Goal: Transaction & Acquisition: Purchase product/service

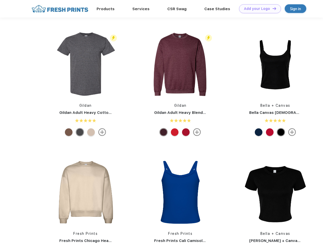
click at [258, 9] on link "Add your Logo Design Tool" at bounding box center [260, 8] width 42 height 9
click at [0, 0] on div "Design Tool" at bounding box center [0, 0] width 0 height 0
click at [272, 8] on link "Add your Logo Design Tool" at bounding box center [260, 8] width 42 height 9
click at [86, 64] on img at bounding box center [85, 63] width 67 height 67
click at [69, 132] on div at bounding box center [69, 132] width 8 height 8
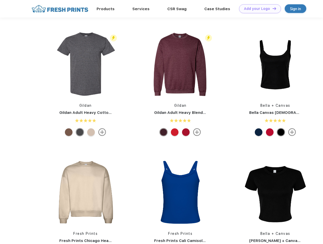
click at [80, 132] on div at bounding box center [80, 132] width 8 height 8
click at [91, 132] on div at bounding box center [91, 132] width 8 height 8
click at [180, 64] on img at bounding box center [180, 63] width 67 height 67
click at [164, 132] on div at bounding box center [164, 132] width 8 height 8
click at [175, 132] on div at bounding box center [175, 132] width 8 height 8
